Goal: Task Accomplishment & Management: Complete application form

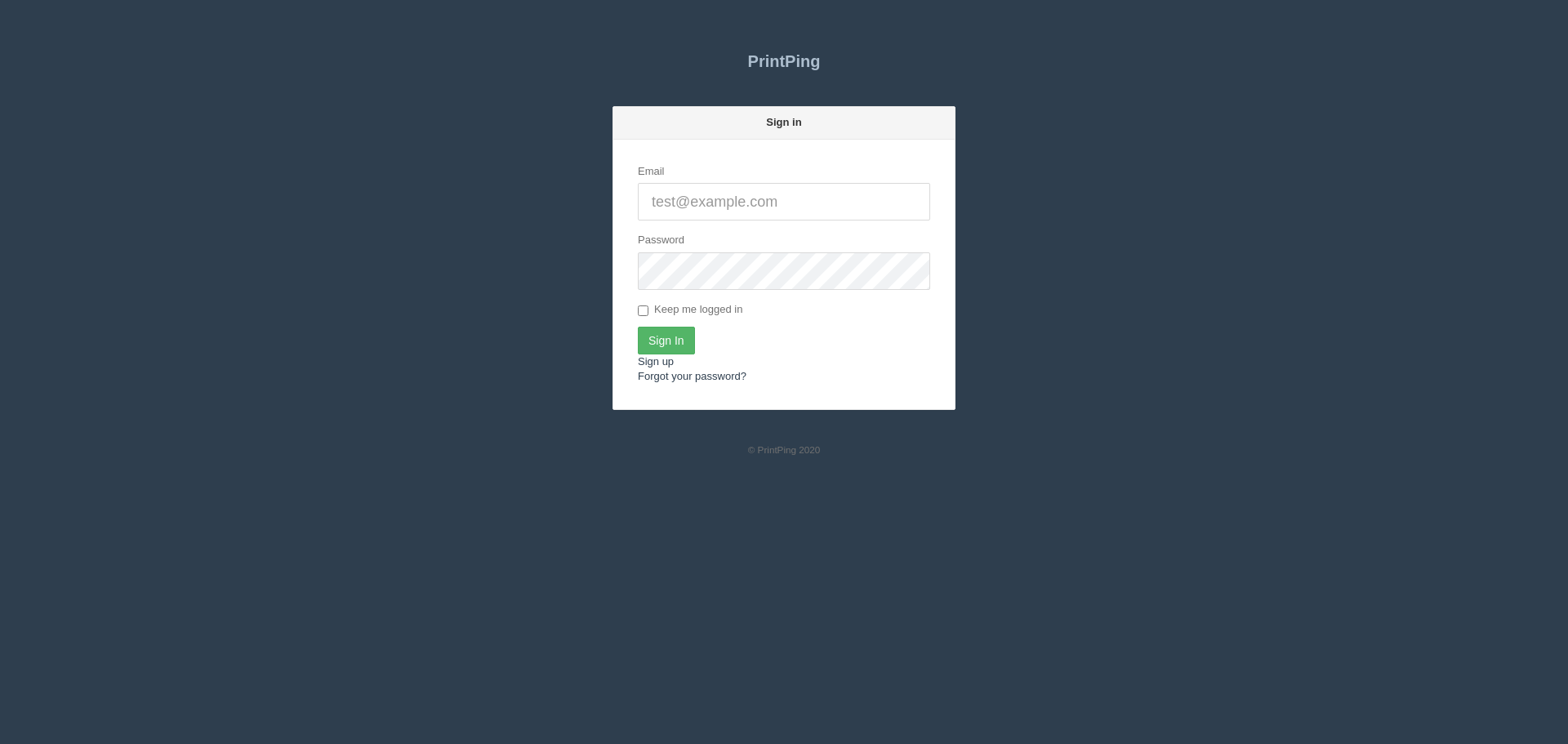
type input "[PERSON_NAME][EMAIL_ADDRESS][DOMAIN_NAME]"
click at [670, 335] on input "Sign In" at bounding box center [666, 341] width 57 height 28
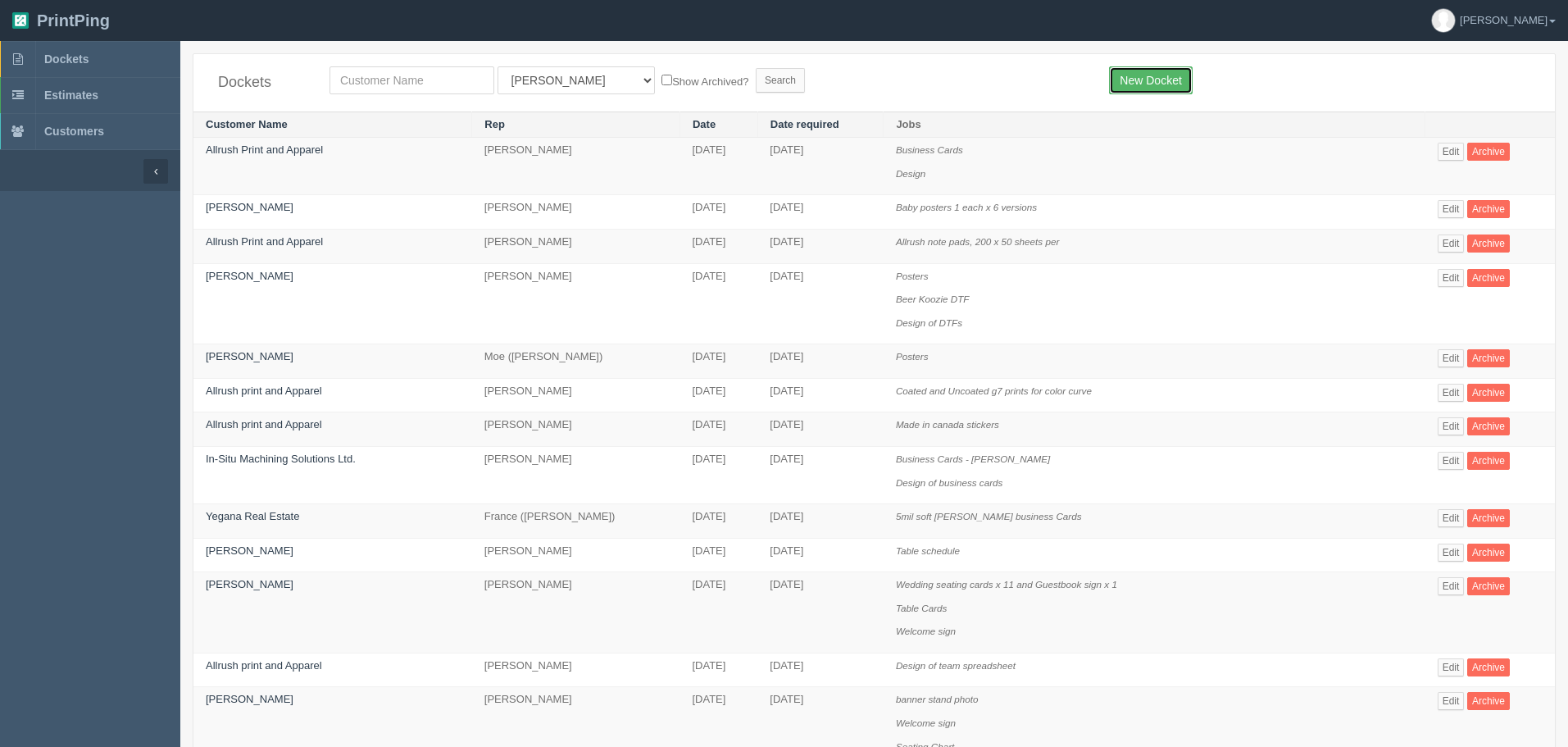
click at [1152, 83] on link "New Docket" at bounding box center [1149, 80] width 83 height 28
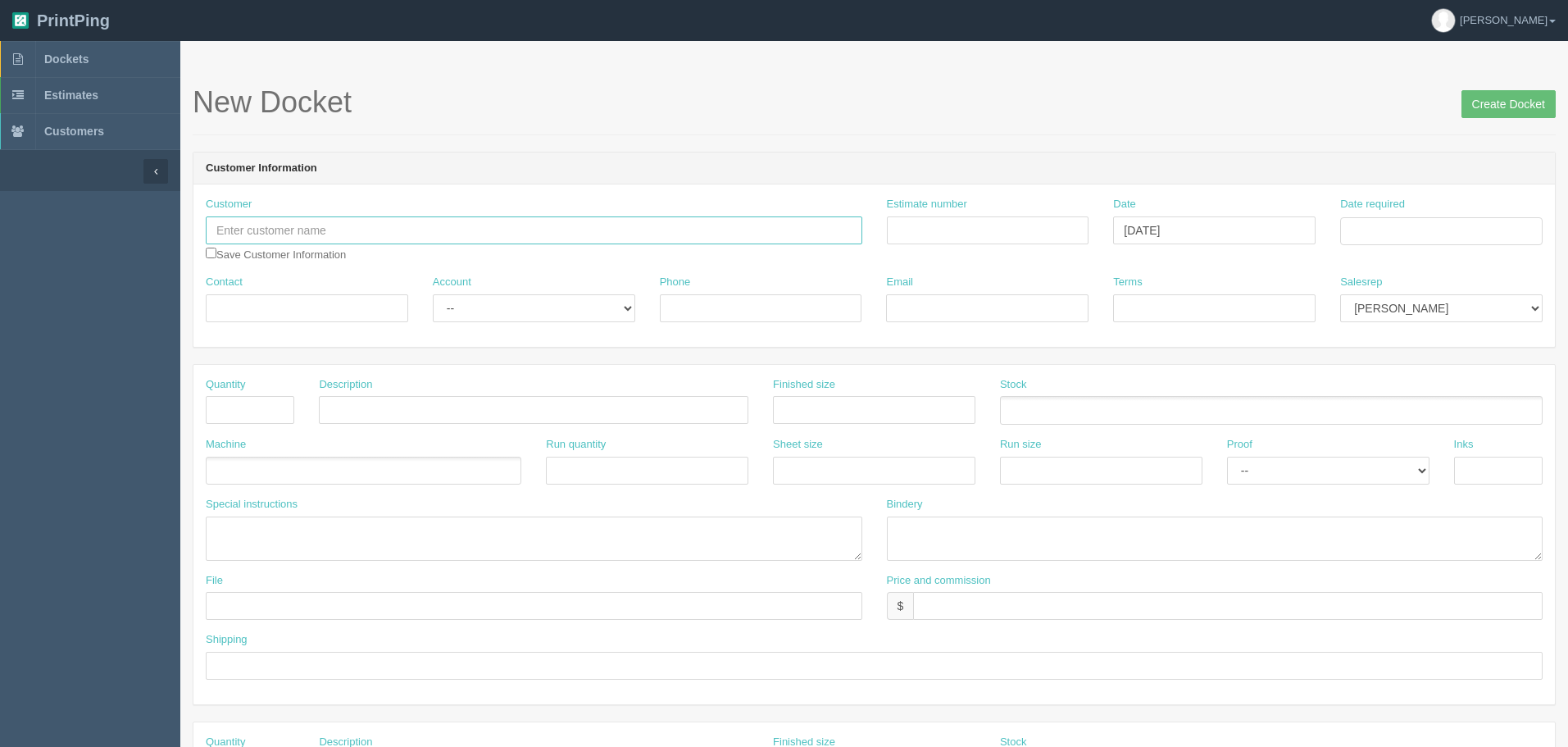
click at [416, 237] on input "text" at bounding box center [534, 231] width 656 height 28
click at [353, 283] on link "Olds Grizz ly's Foundation" at bounding box center [301, 285] width 190 height 23
type input "Olds Grizzly's Foundation"
click at [1023, 232] on input "Estimate number" at bounding box center [988, 231] width 203 height 28
type input "092523"
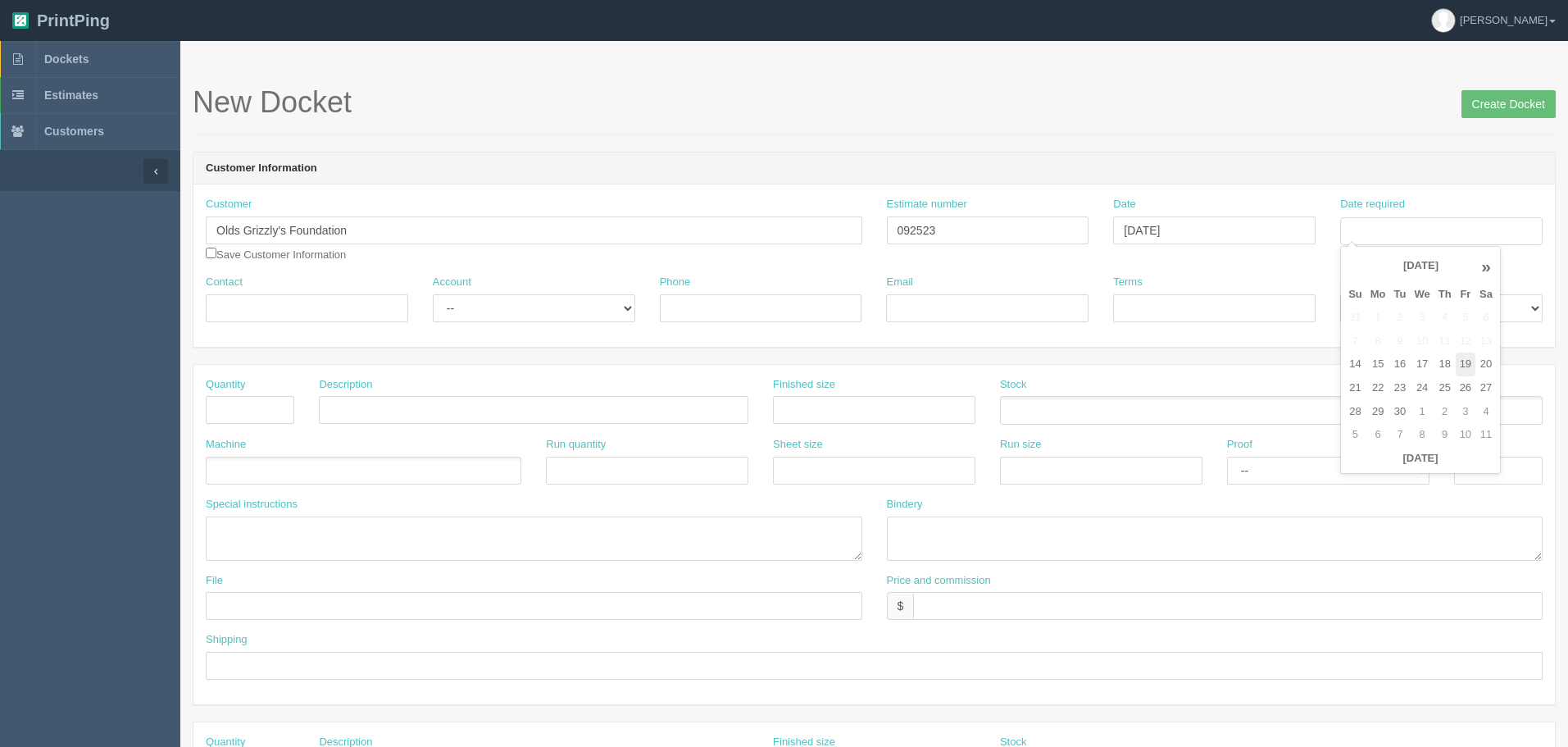
click at [1467, 367] on td "19" at bounding box center [1464, 364] width 20 height 23
type input "[DATE]"
click at [372, 313] on input "Contact" at bounding box center [306, 309] width 203 height 28
type input "[PERSON_NAME]"
select select "Allrush Client"
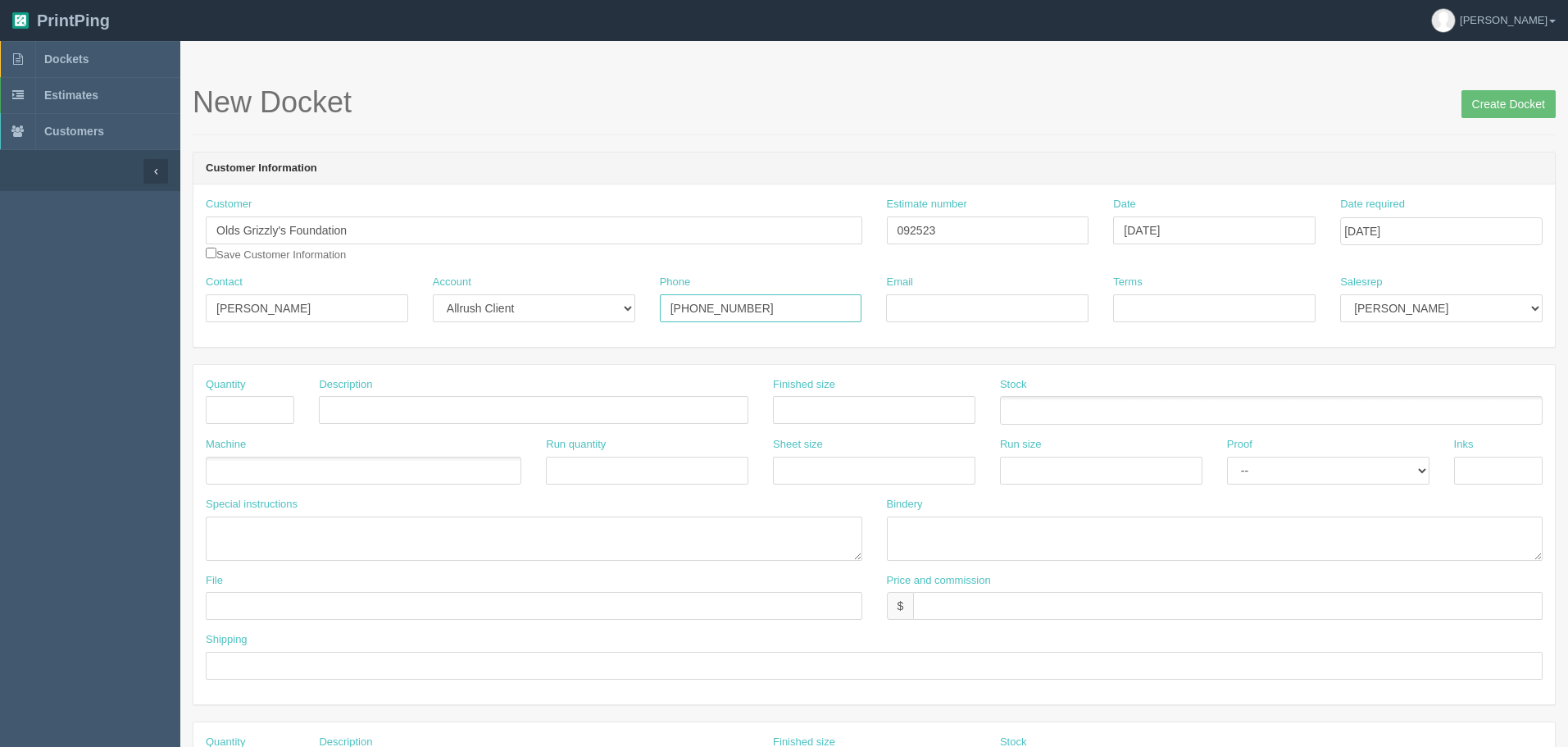
type input "[PHONE_NUMBER]"
type input "[EMAIL_ADDRESS][DOMAIN_NAME]"
type input "Net 30"
click at [264, 396] on input "text" at bounding box center [249, 410] width 89 height 28
type input "300"
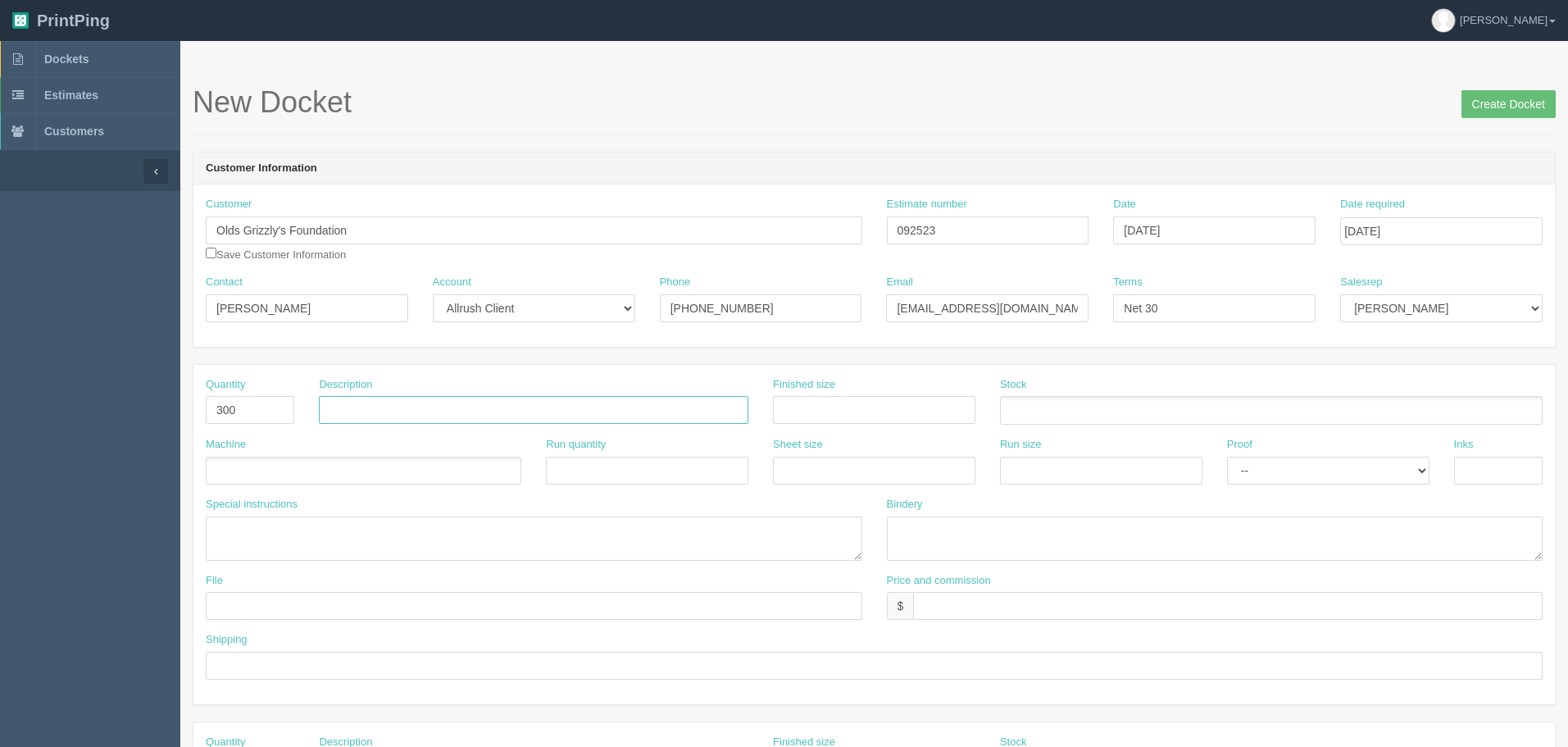
click at [463, 405] on input "text" at bounding box center [534, 410] width 430 height 28
type input "Programs"
type input "8.5x11"
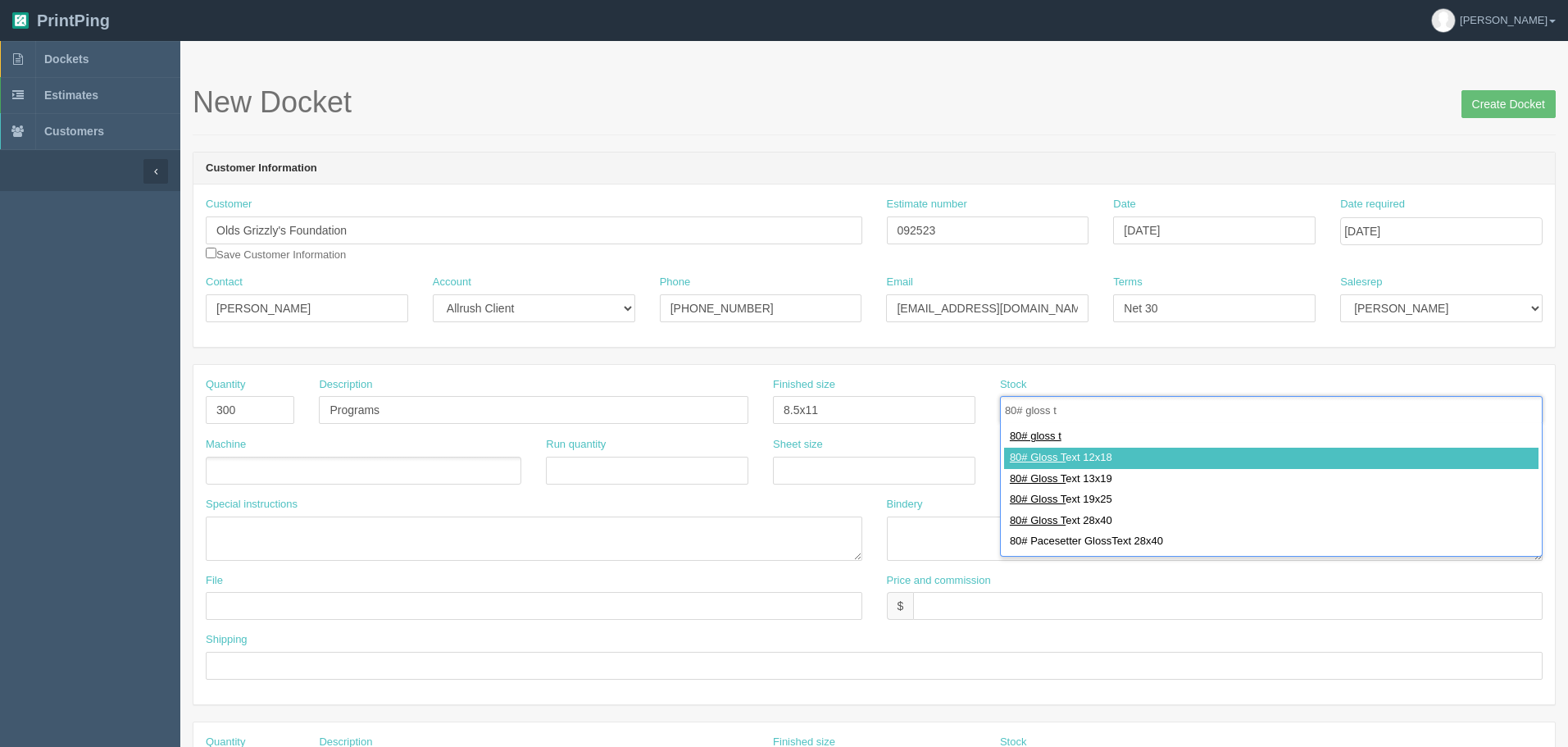
type input "80# gloss t"
type input "80# Gloss Text 12x18"
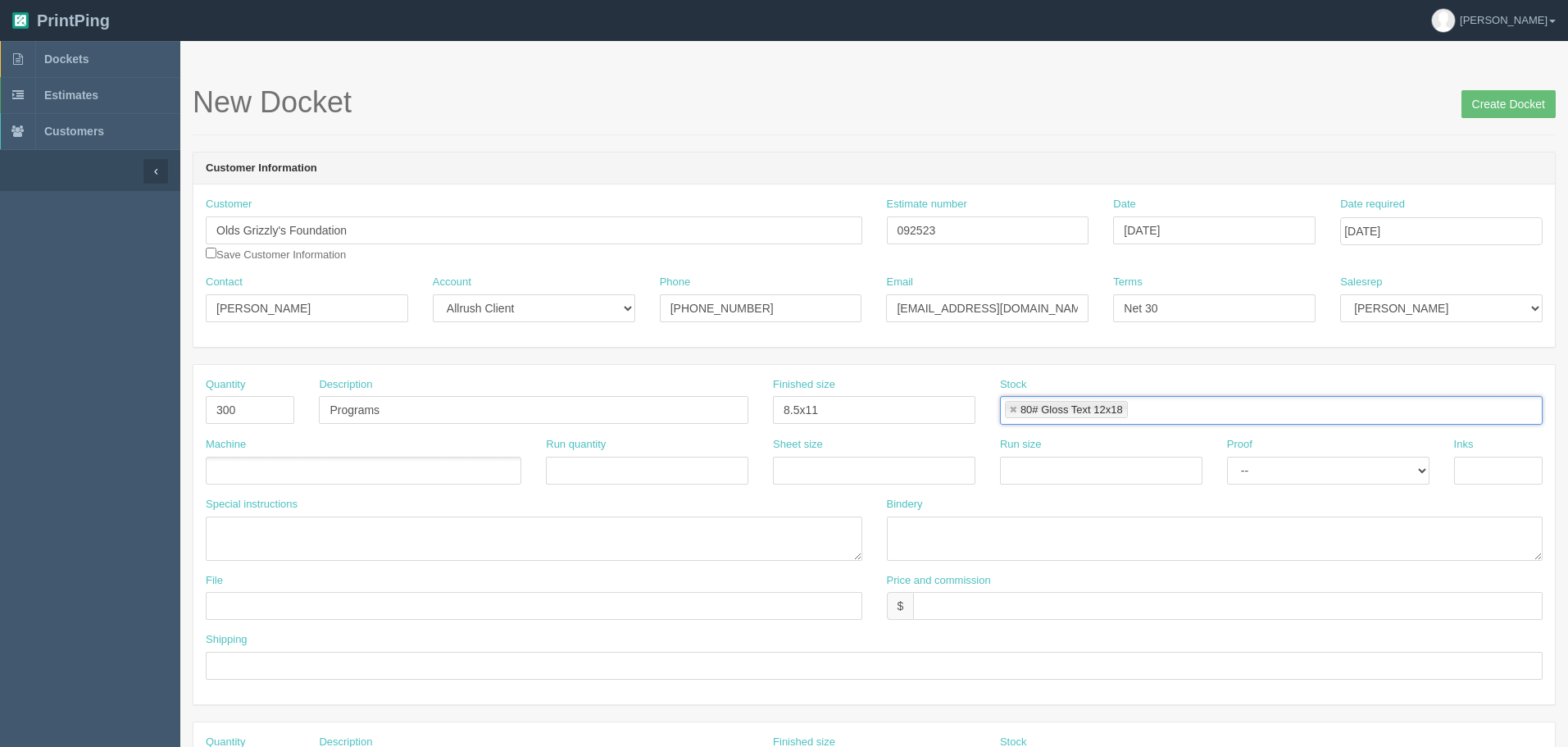
click at [428, 476] on ul at bounding box center [363, 470] width 316 height 29
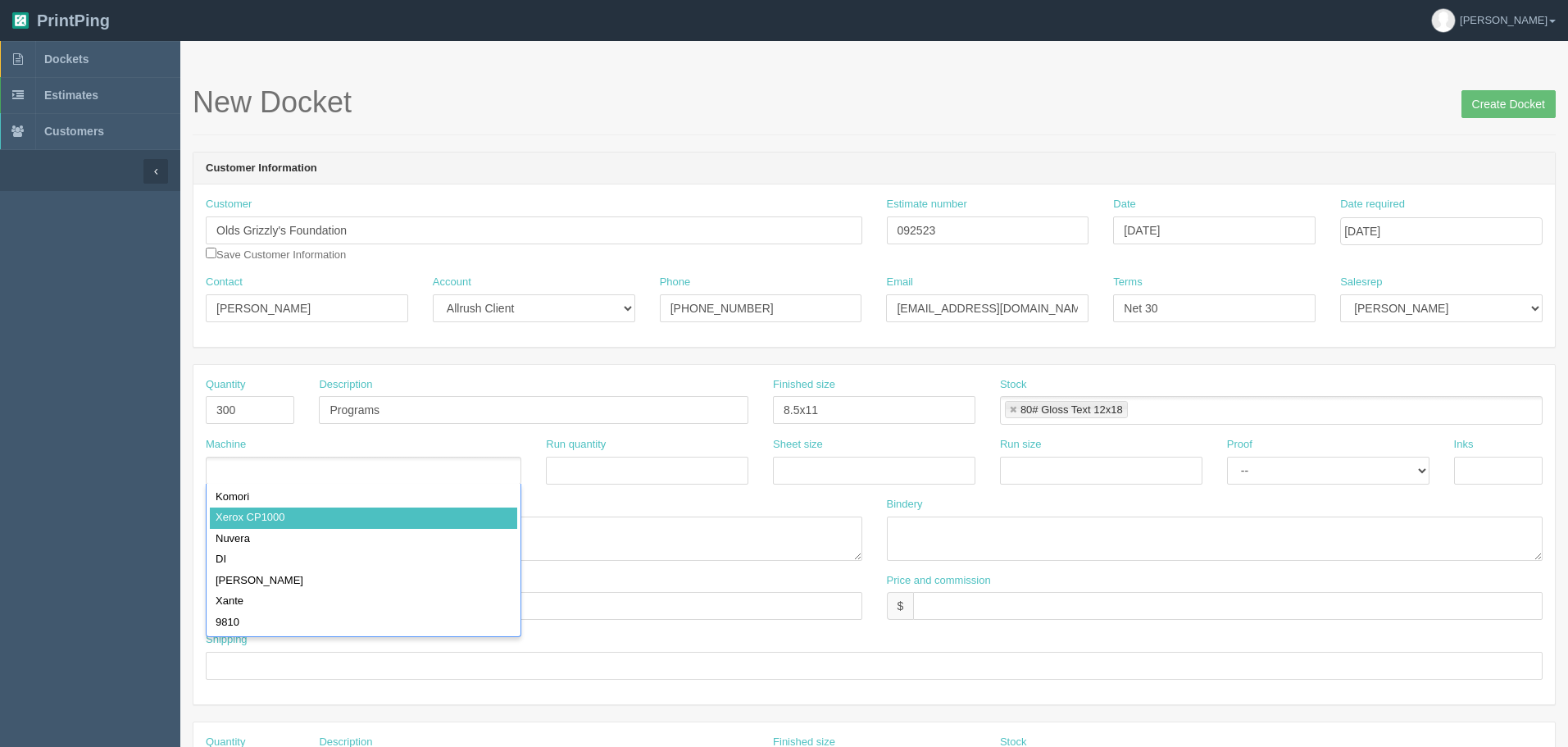
type input "Xerox CP1000"
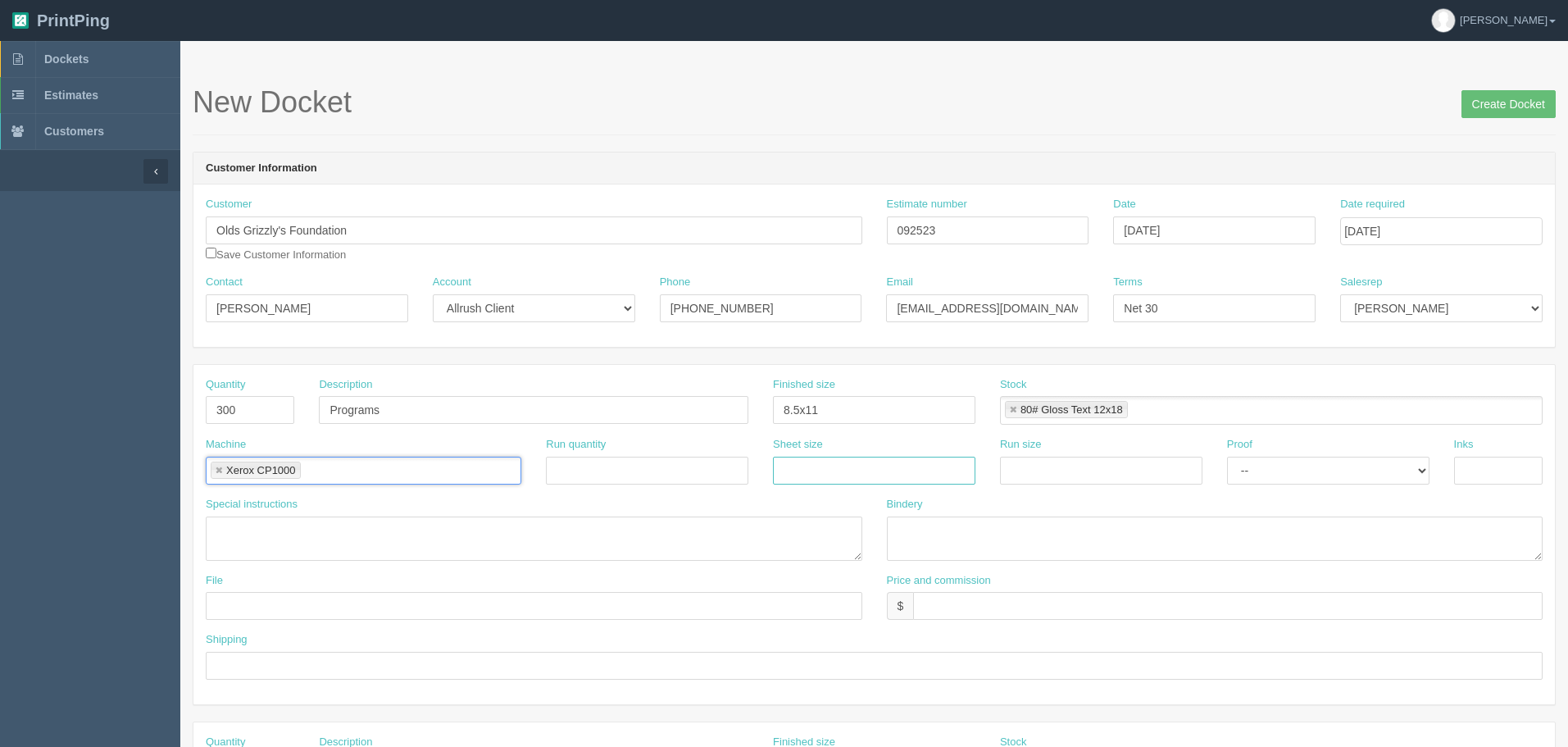
click at [836, 477] on input "text" at bounding box center [874, 470] width 203 height 28
type input "12"
type input "18"
click at [836, 477] on input "12" at bounding box center [874, 470] width 203 height 28
type input "12x18"
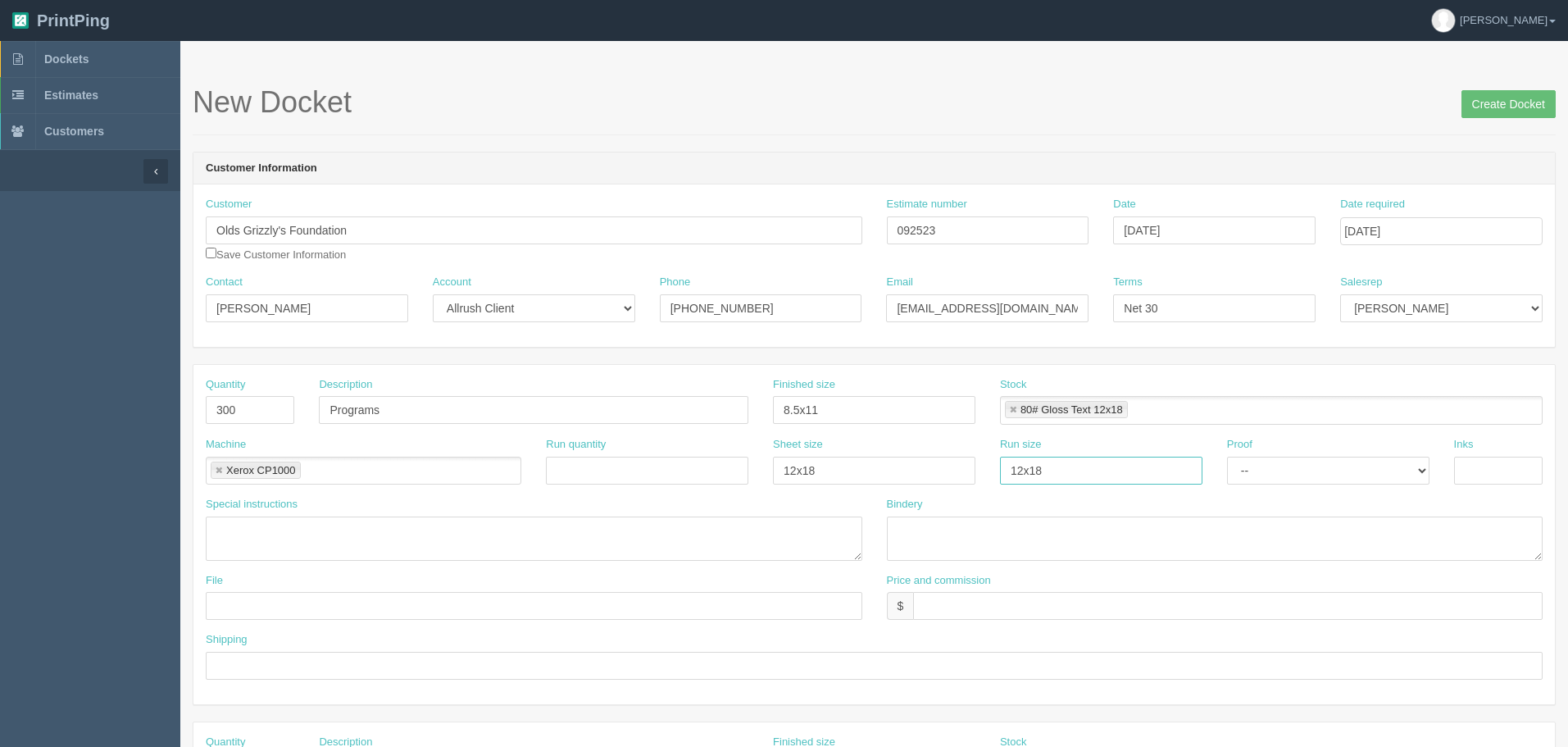
type input "12x18"
select select "Hard Copy"
type input "4/4"
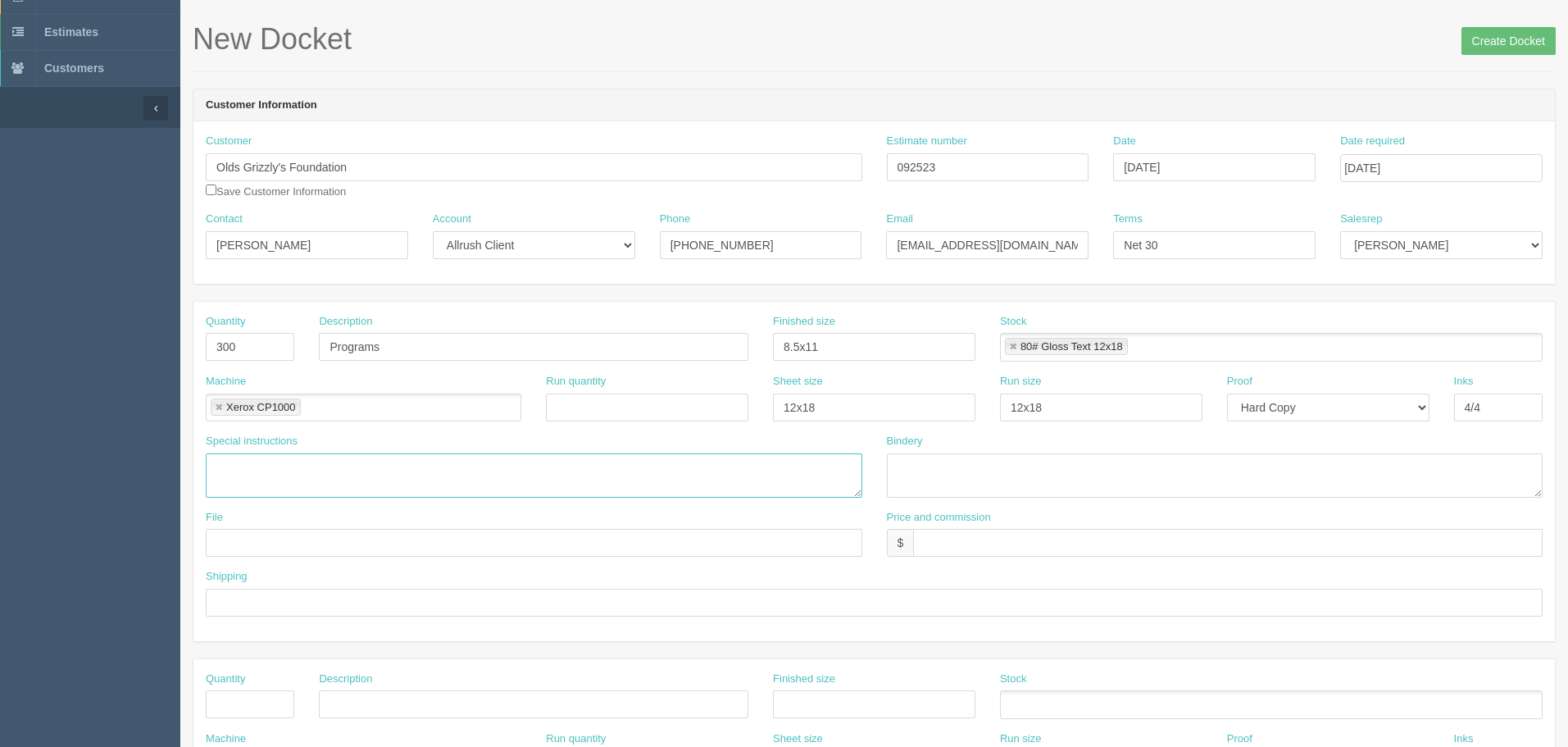
scroll to position [82, 0]
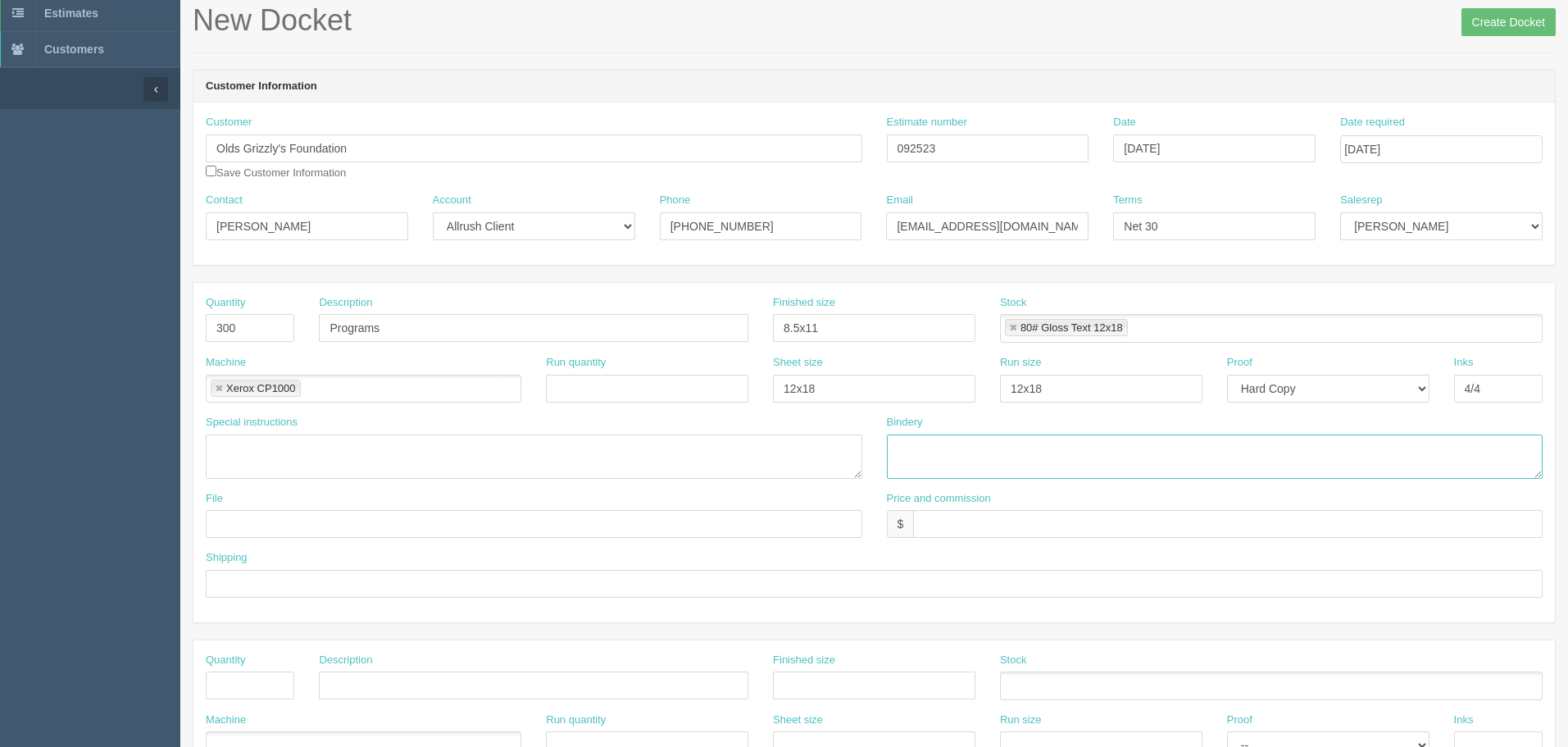
click at [982, 459] on textarea at bounding box center [1215, 456] width 656 height 44
type textarea "Trim and Stitch"
click at [787, 517] on input "text" at bounding box center [534, 524] width 656 height 28
type input "emailed to [PERSON_NAME]"
click at [1130, 533] on input "text" at bounding box center [1227, 524] width 629 height 28
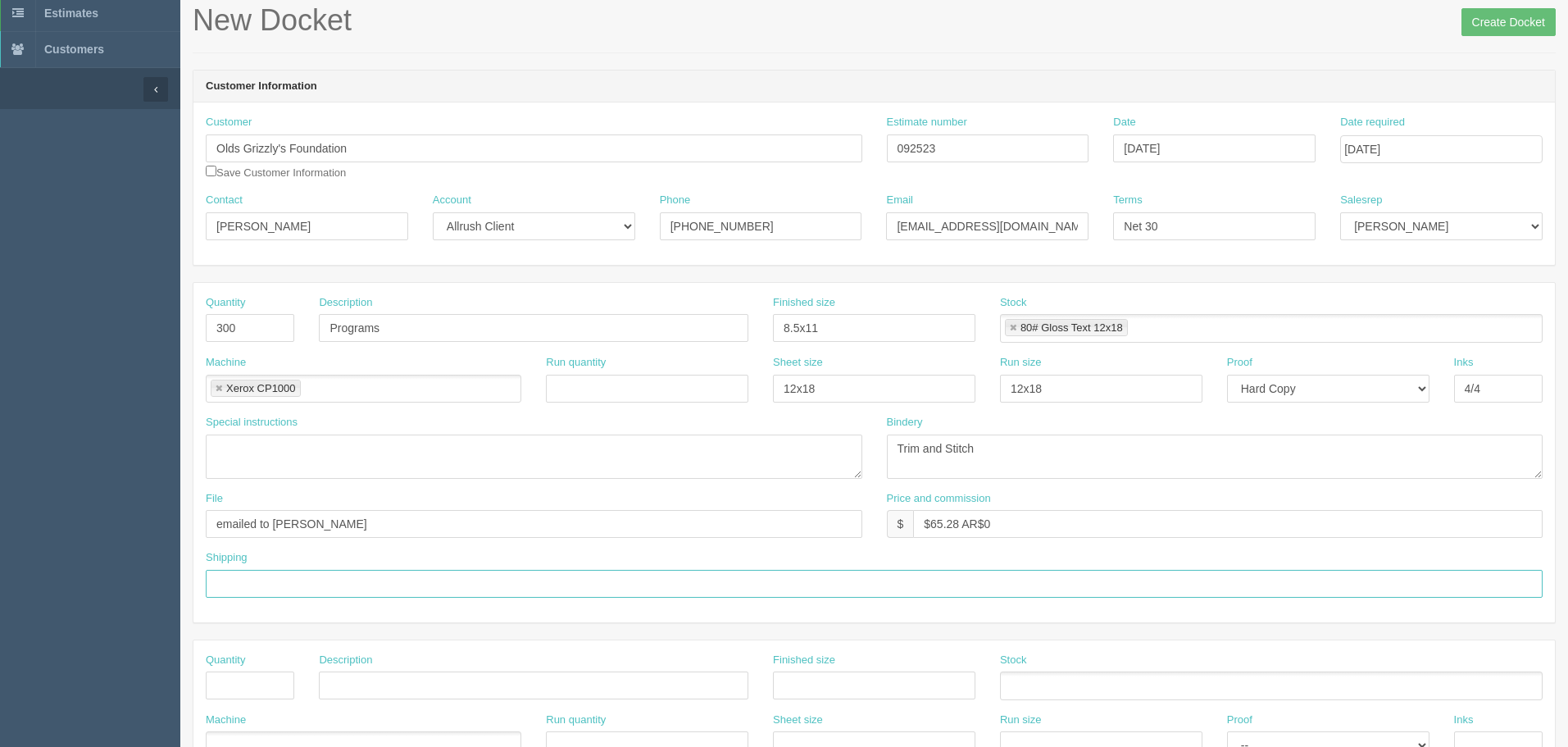
click at [1098, 590] on input "text" at bounding box center [874, 583] width 1336 height 28
click at [934, 524] on input "$65.28 AR$0" at bounding box center [1227, 524] width 629 height 28
type input "65.28 AR$0"
click at [889, 580] on input "text" at bounding box center [874, 583] width 1336 height 28
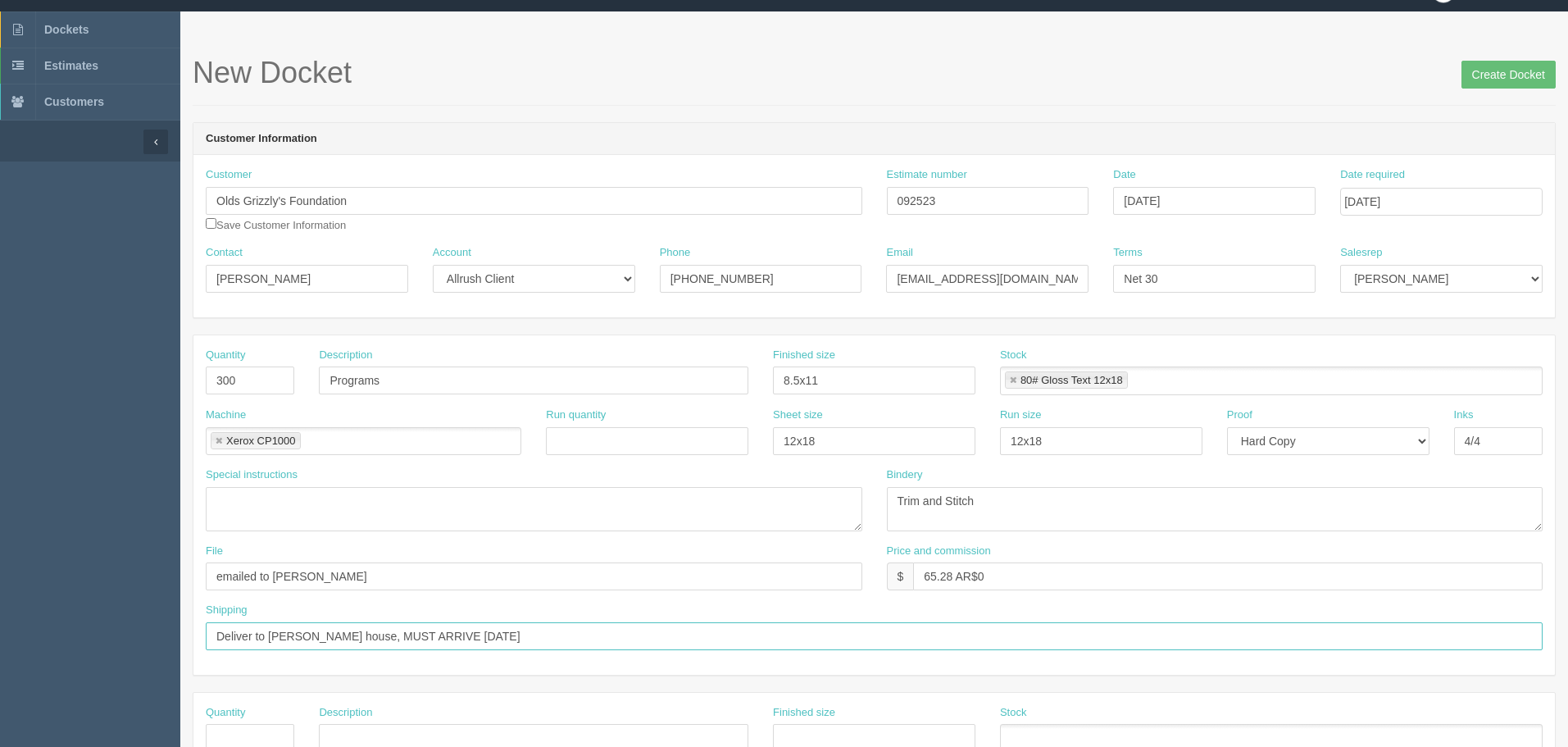
scroll to position [0, 0]
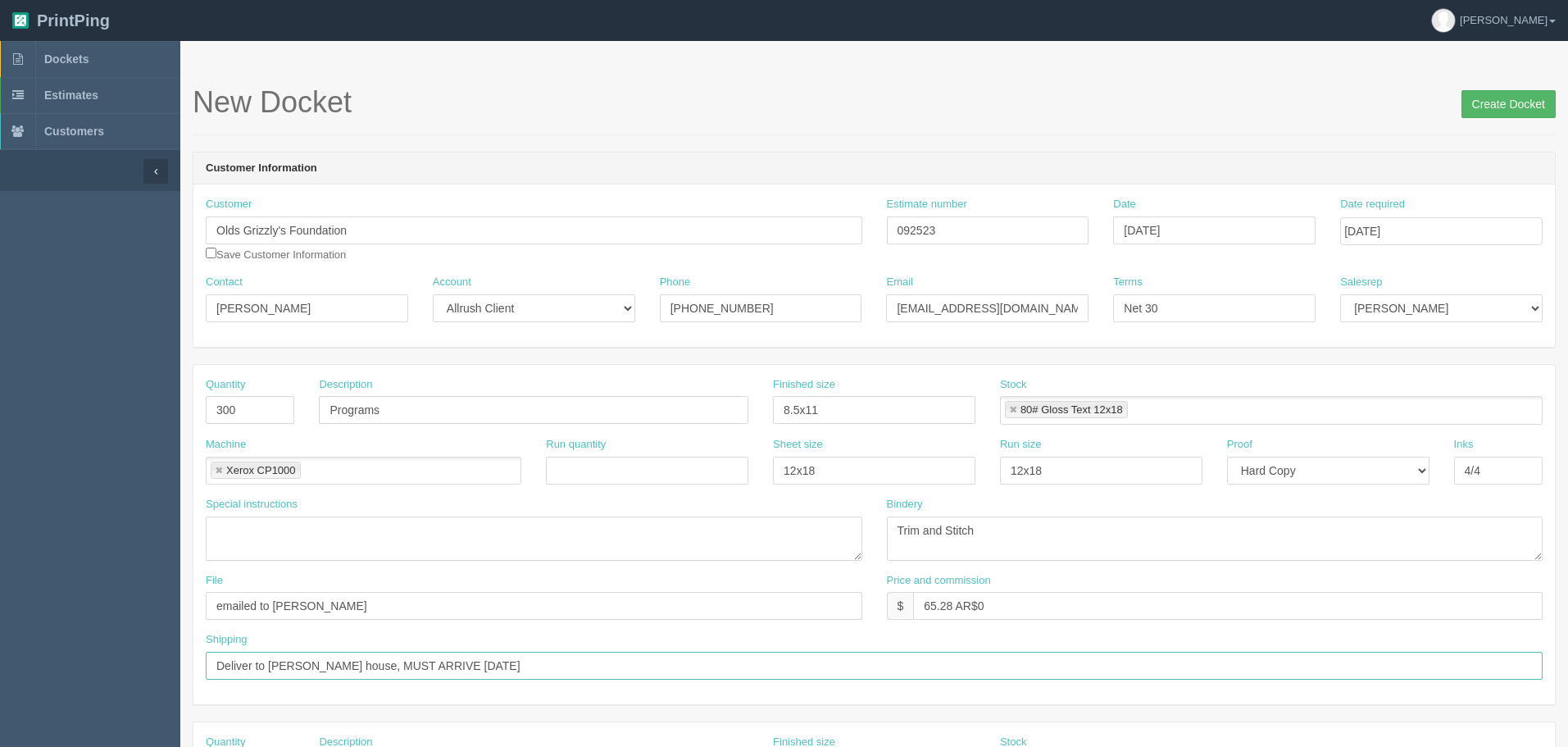
type input "Deliver to [PERSON_NAME] house, MUST ARRIVE [DATE]"
click at [1494, 107] on input "Create Docket" at bounding box center [1508, 104] width 94 height 28
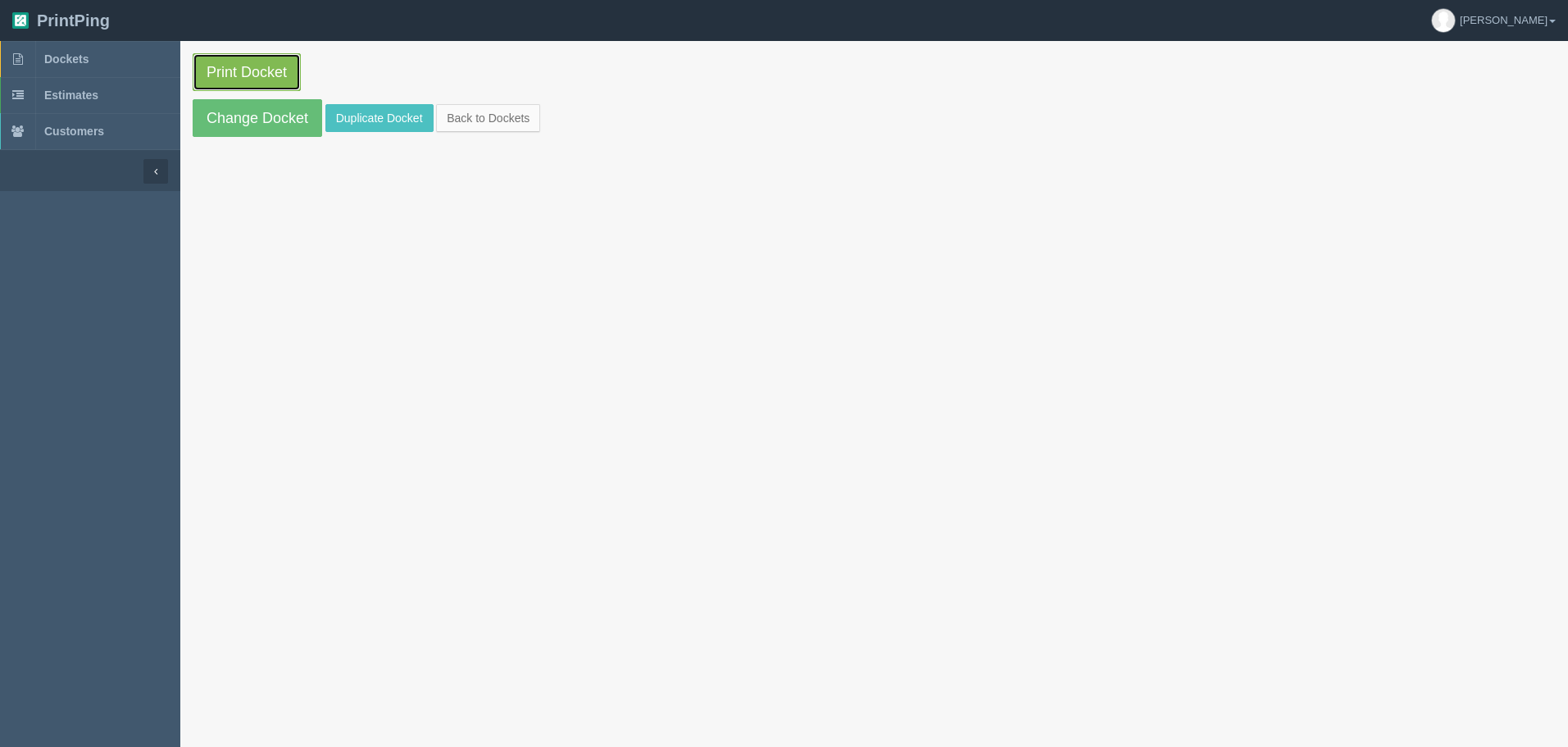
click at [296, 62] on link "Print Docket" at bounding box center [247, 72] width 108 height 37
click at [271, 111] on link "Change Docket" at bounding box center [257, 118] width 130 height 37
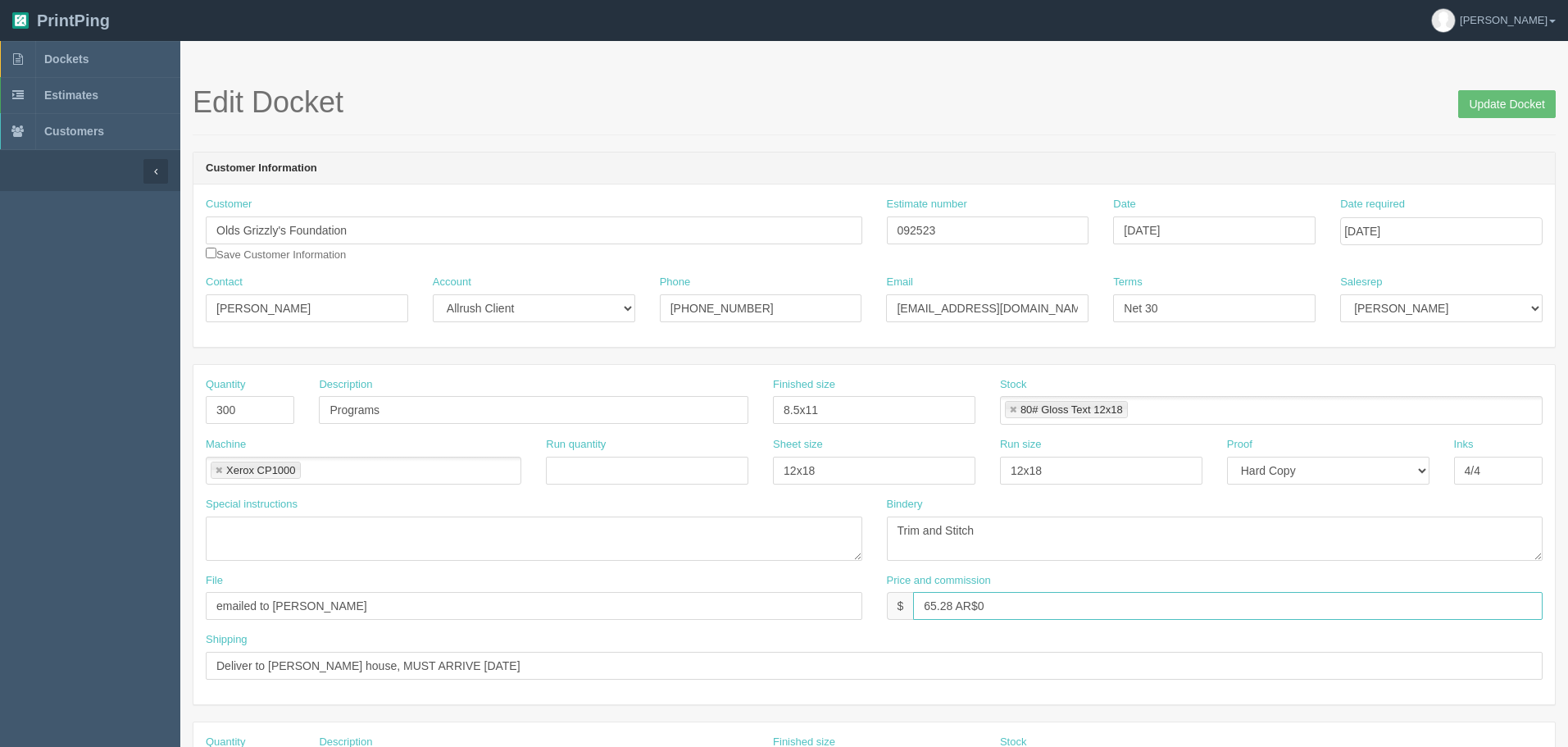
click at [935, 610] on input "65.28 AR$0" at bounding box center [1227, 606] width 629 height 28
type input "$653.28 AR$0"
click at [1470, 110] on input "Update Docket" at bounding box center [1506, 104] width 97 height 28
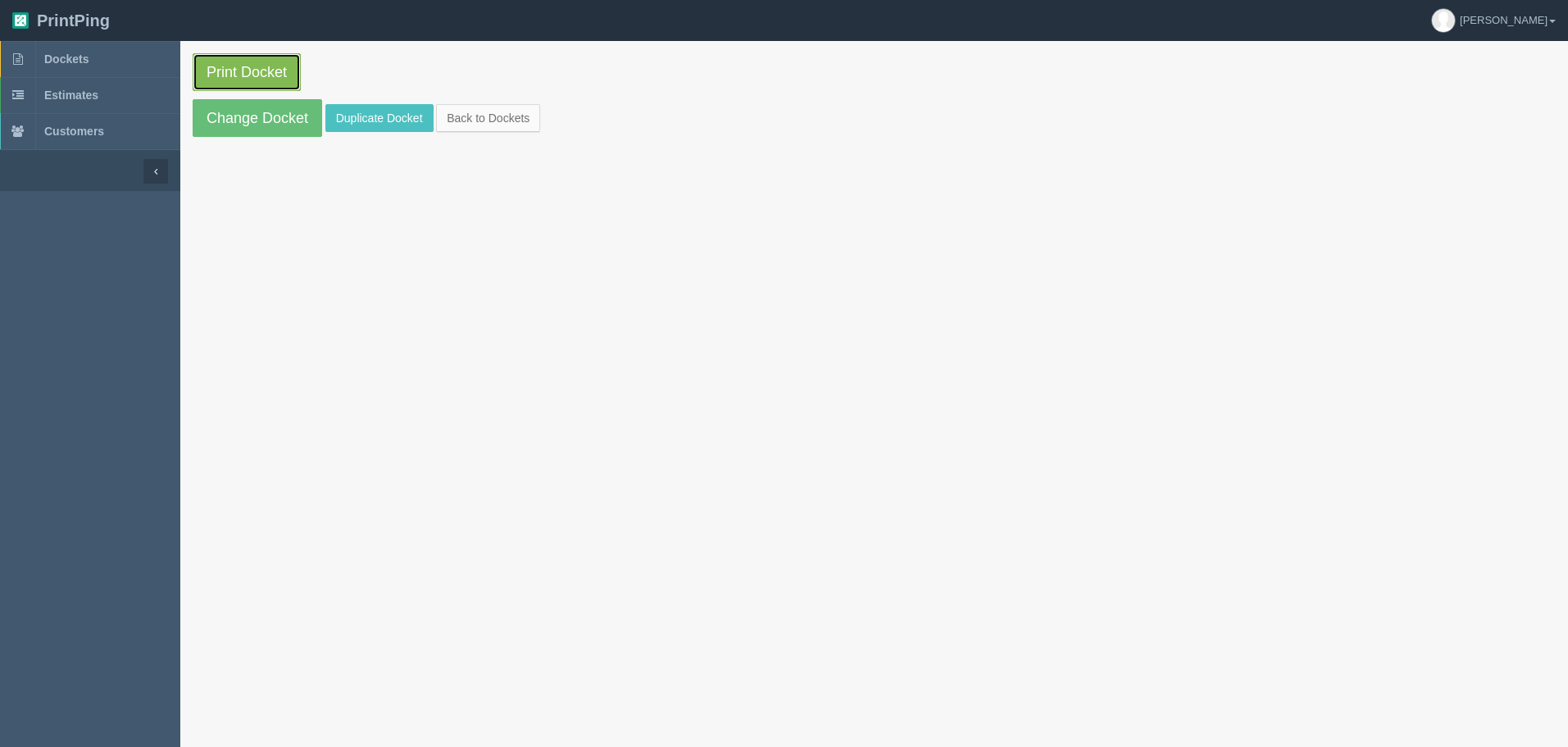
click at [275, 68] on link "Print Docket" at bounding box center [247, 72] width 108 height 37
